Goal: Information Seeking & Learning: Get advice/opinions

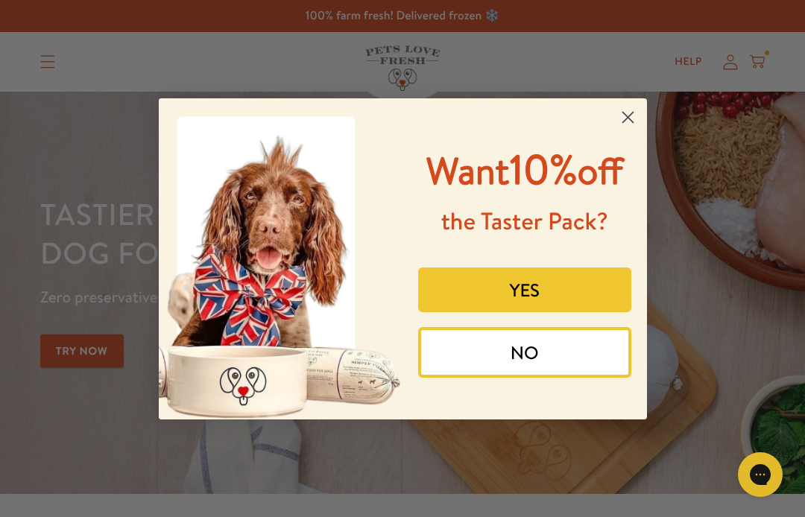
click at [534, 311] on button "YES" at bounding box center [524, 290] width 213 height 45
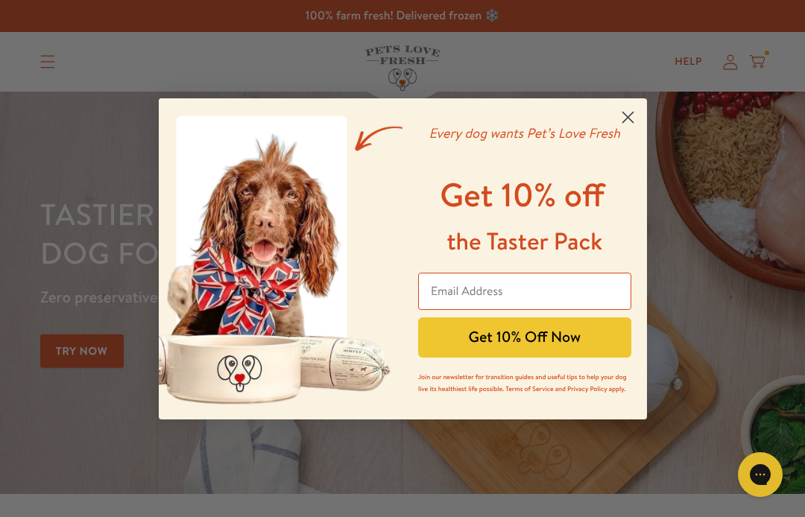
click at [507, 283] on input "Email Address" at bounding box center [524, 291] width 213 height 37
type input "[EMAIL_ADDRESS][DOMAIN_NAME]"
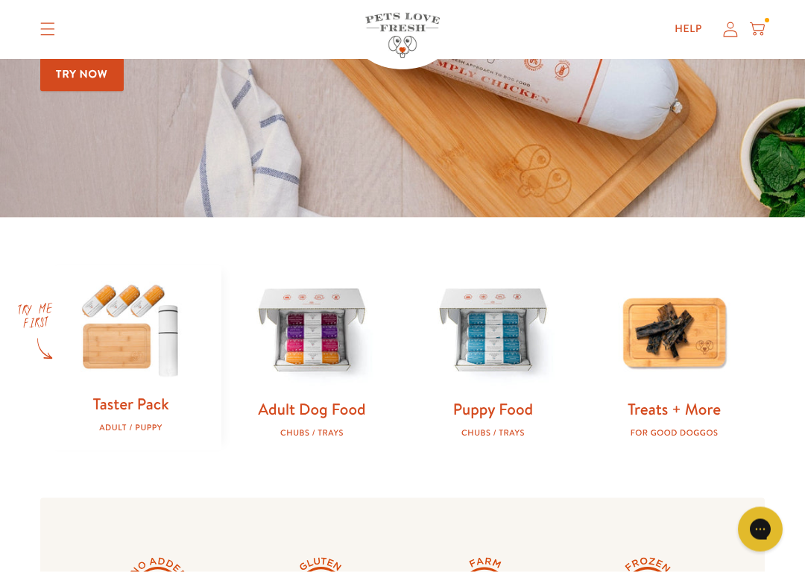
scroll to position [328, 0]
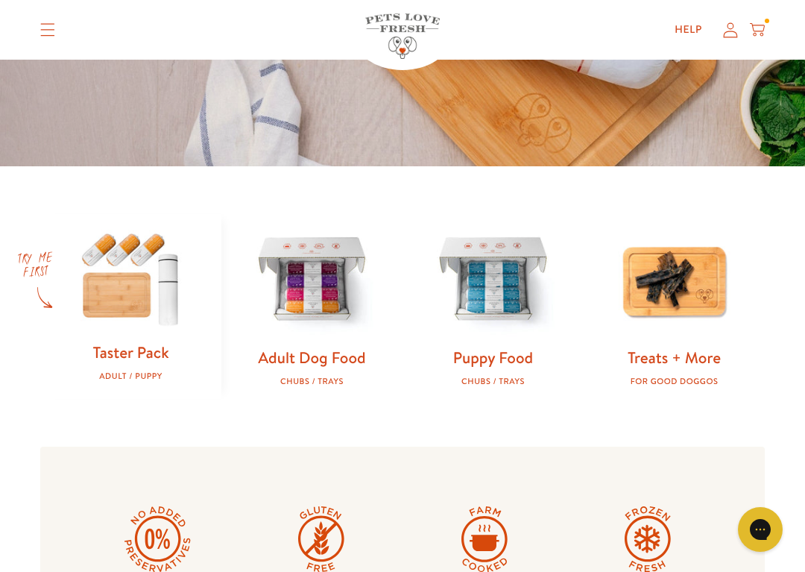
click at [118, 285] on img at bounding box center [130, 278] width 133 height 128
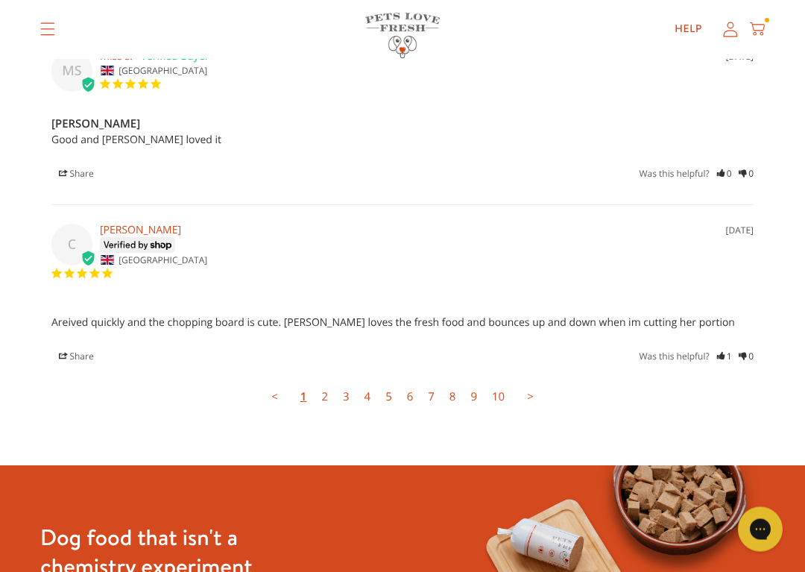
scroll to position [4116, 0]
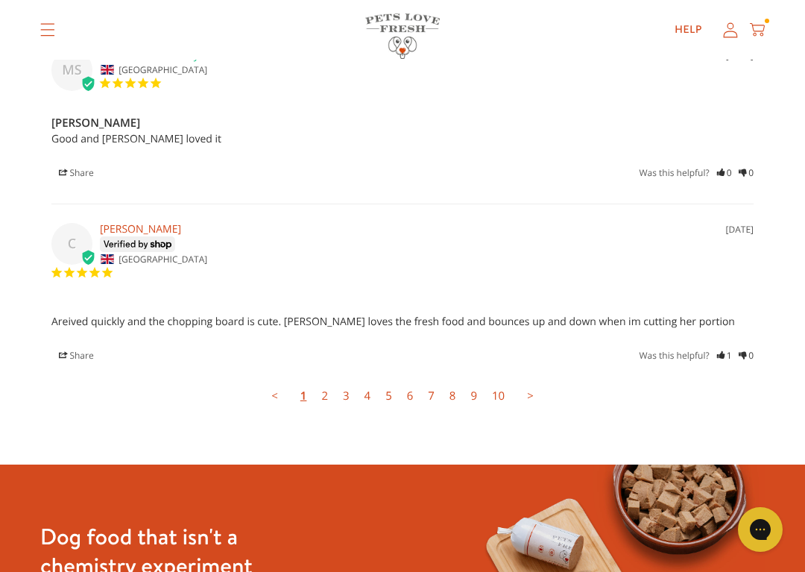
click at [330, 381] on link "2" at bounding box center [325, 396] width 22 height 30
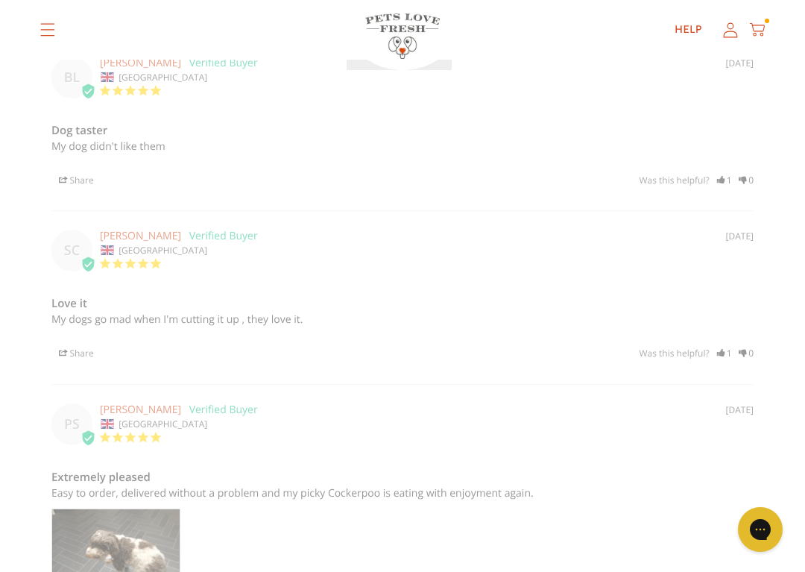
scroll to position [3478, 0]
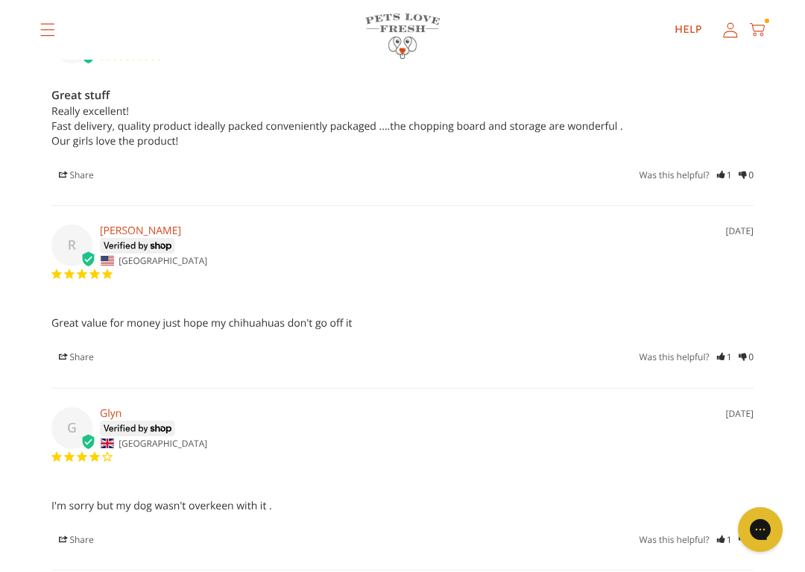
click at [472, 516] on div "Share | Facebook • Twitter Was this helpful? 1 0" at bounding box center [402, 539] width 702 height 15
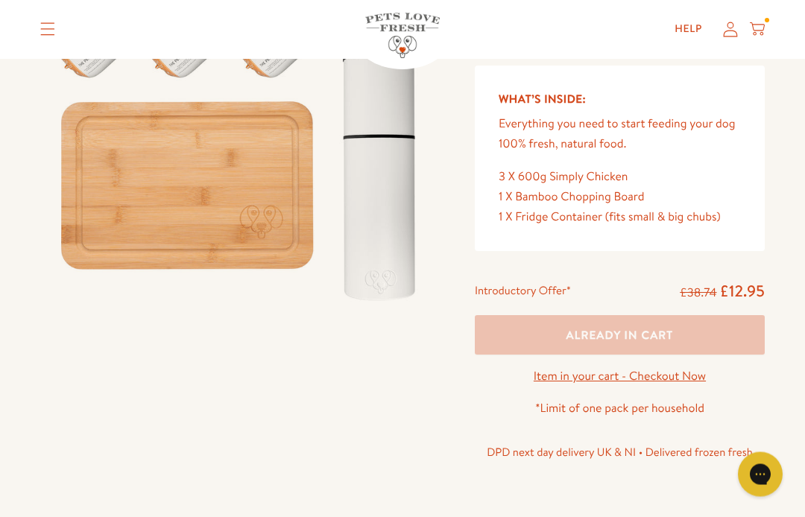
scroll to position [0, 0]
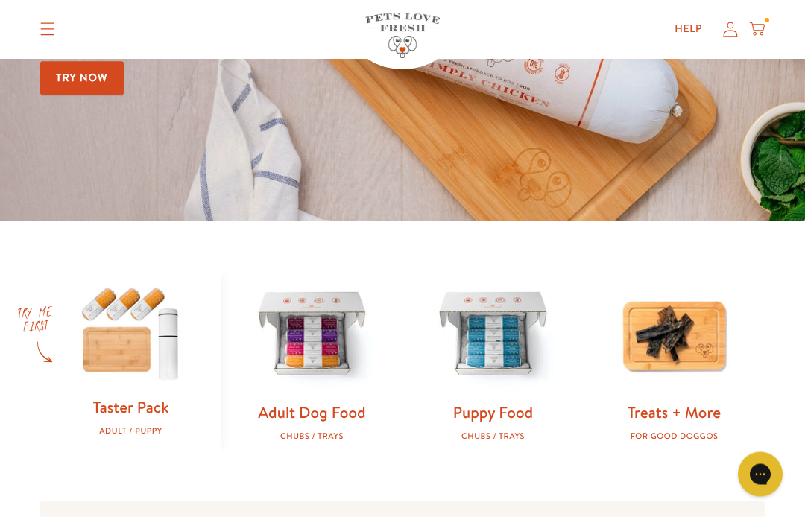
scroll to position [224, 0]
